Goal: Transaction & Acquisition: Purchase product/service

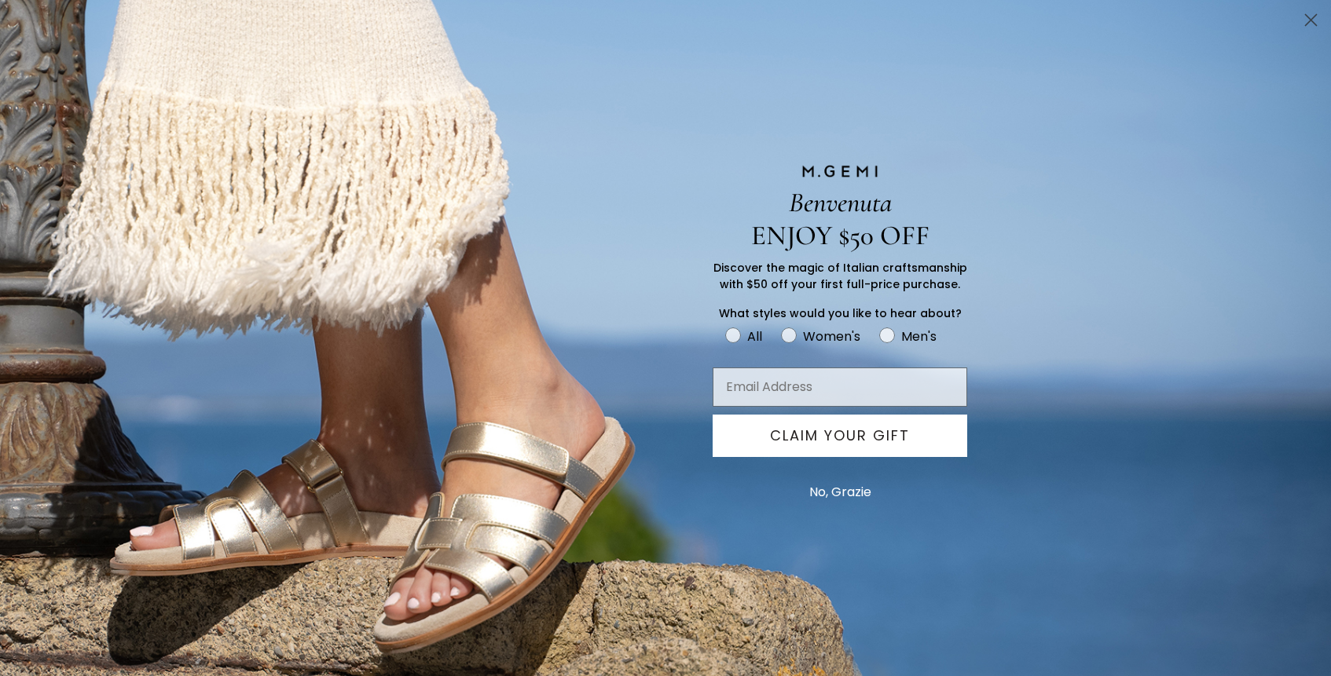
click at [833, 486] on button "No, Grazie" at bounding box center [840, 492] width 78 height 39
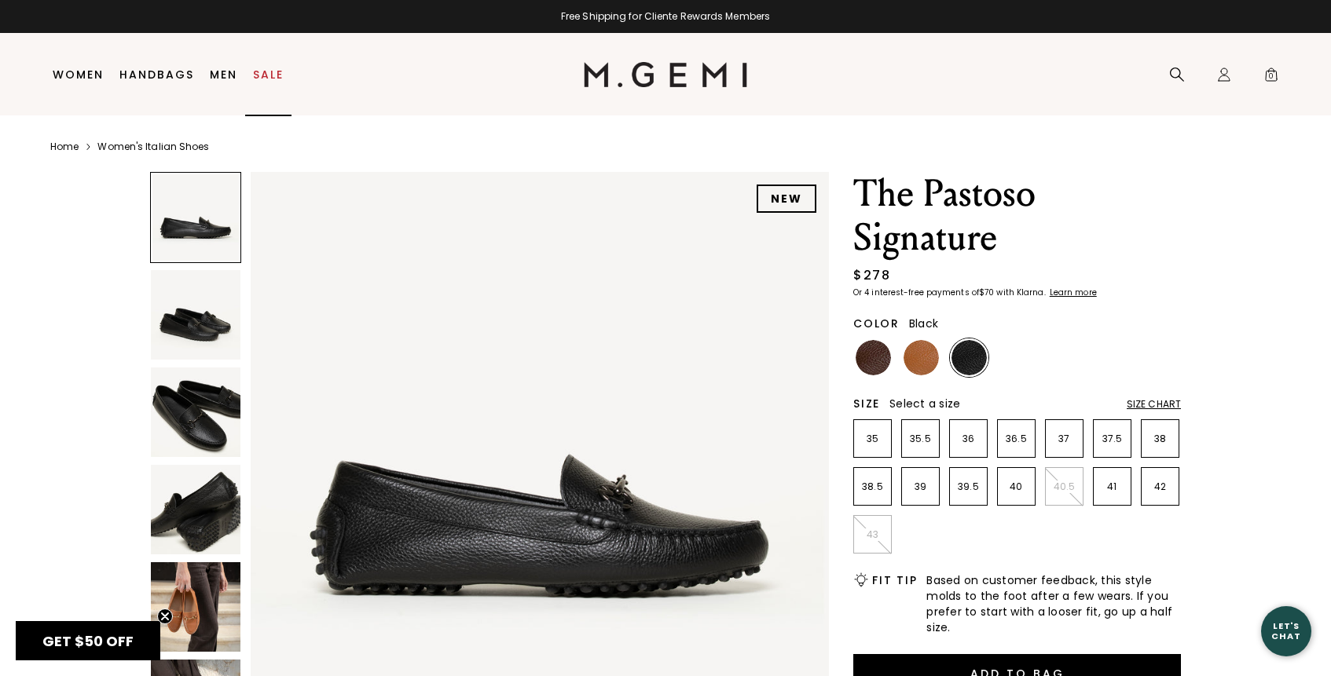
click at [267, 69] on link "Sale" at bounding box center [268, 74] width 31 height 13
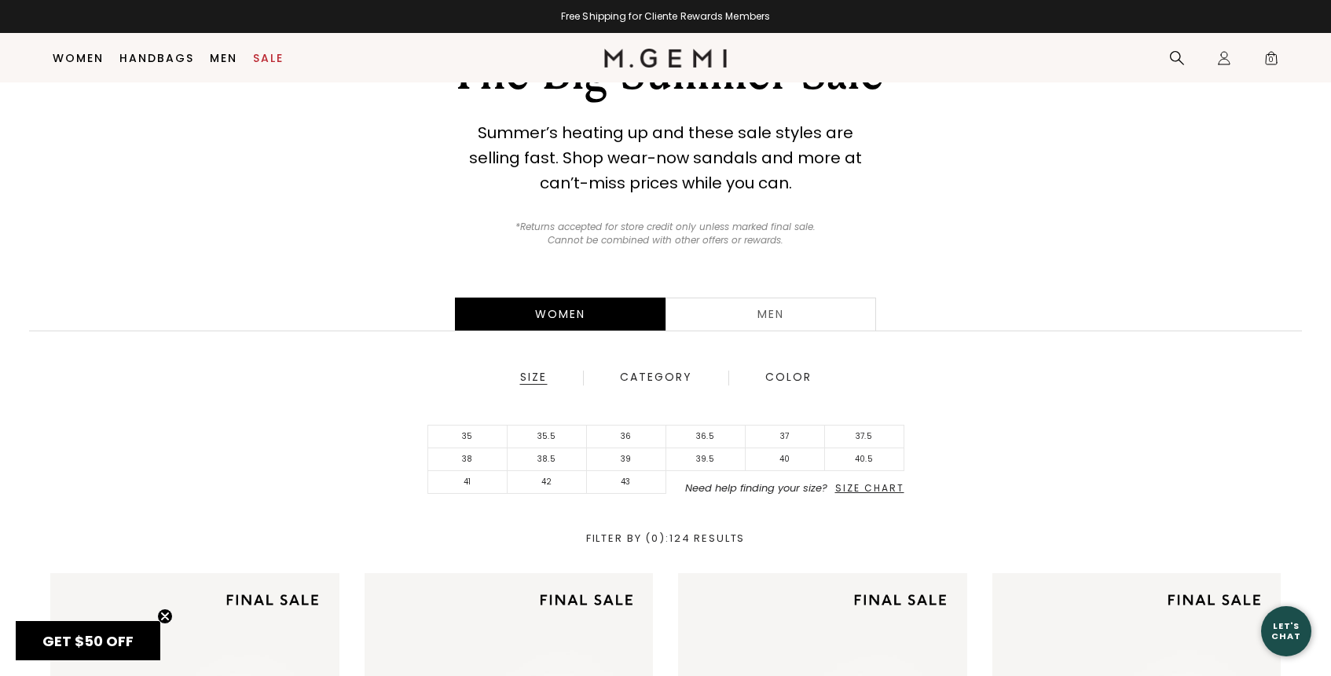
scroll to position [119, 0]
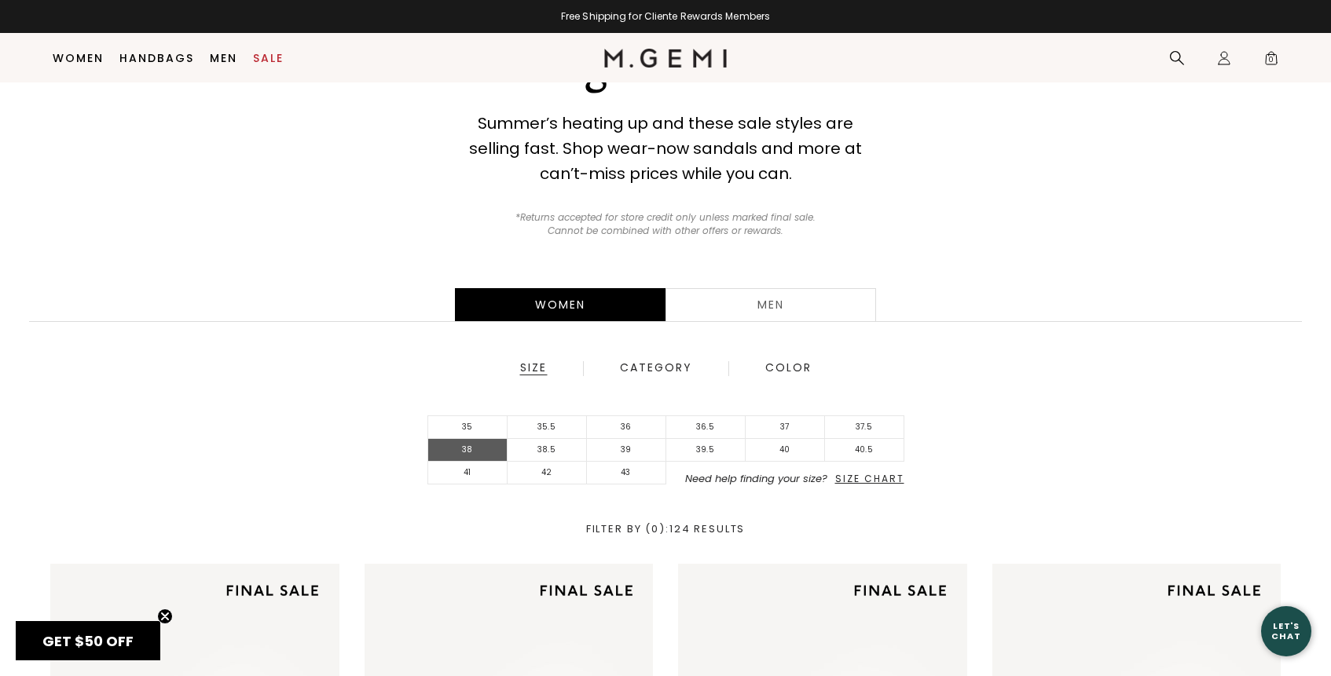
click at [467, 452] on li "38" at bounding box center [467, 450] width 79 height 23
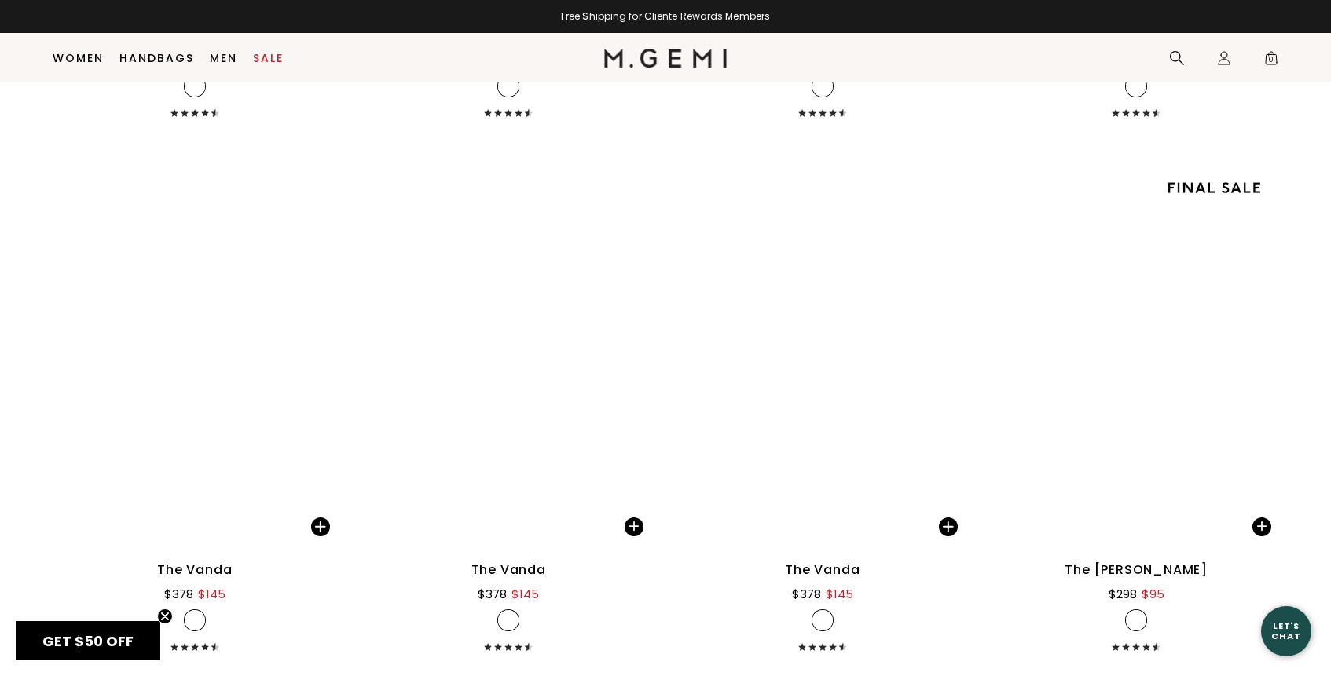
scroll to position [4864, 0]
